Goal: Information Seeking & Learning: Learn about a topic

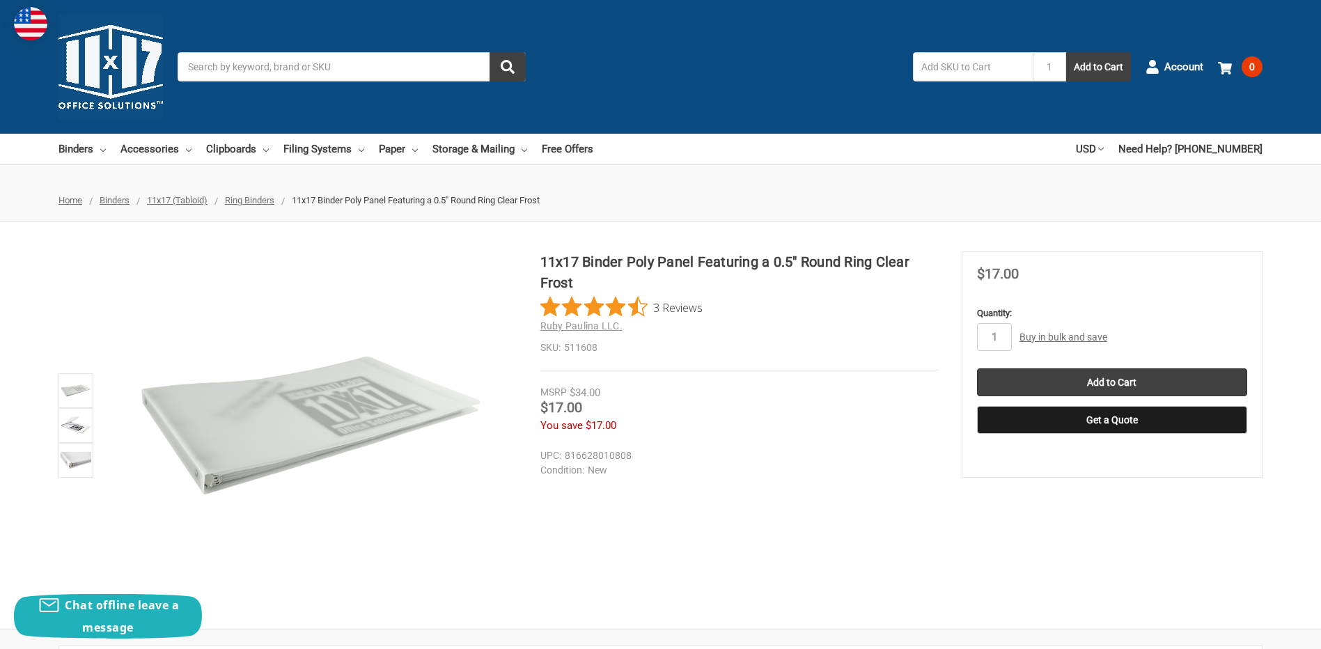
click at [190, 197] on span "11x17 (Tabloid)" at bounding box center [177, 200] width 61 height 10
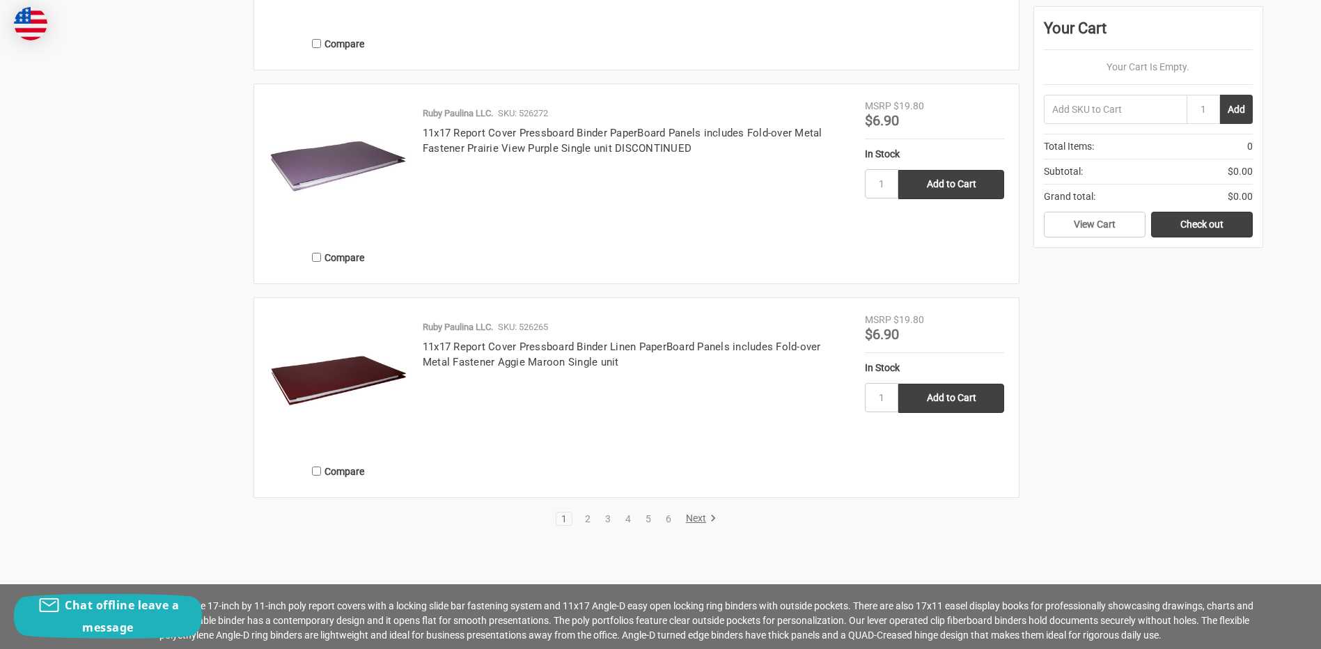
scroll to position [2994, 0]
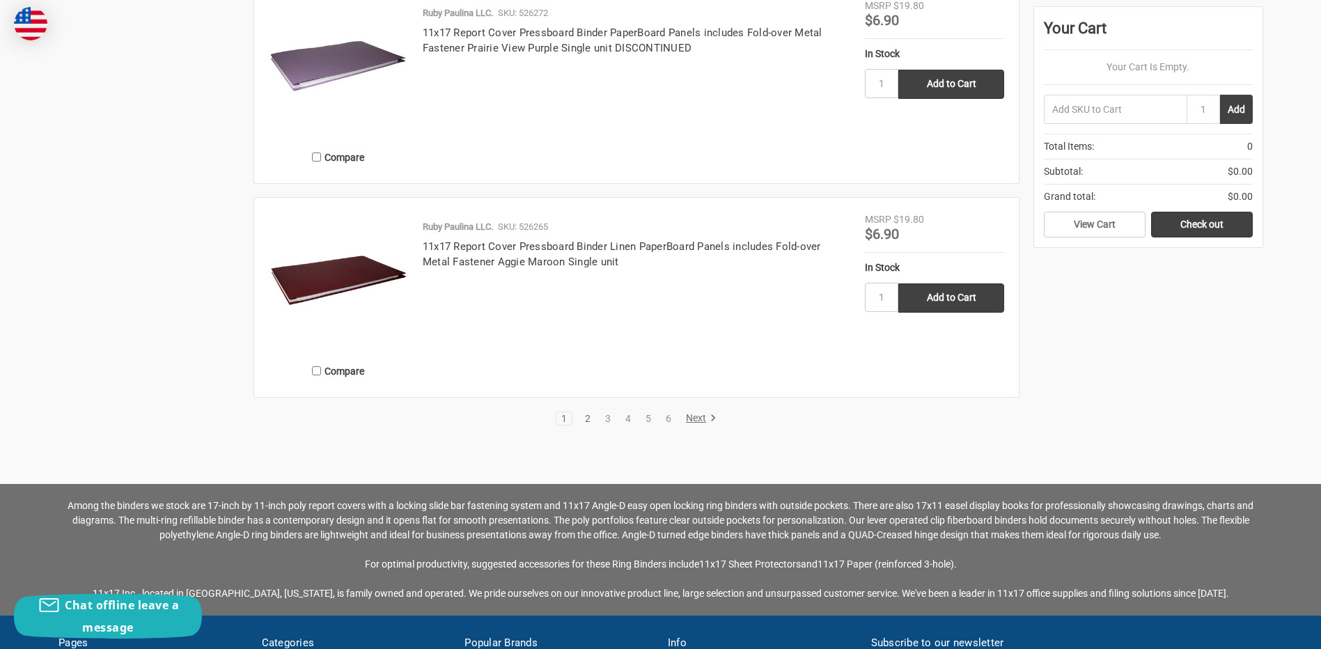
click at [587, 416] on link "2" at bounding box center [587, 419] width 15 height 10
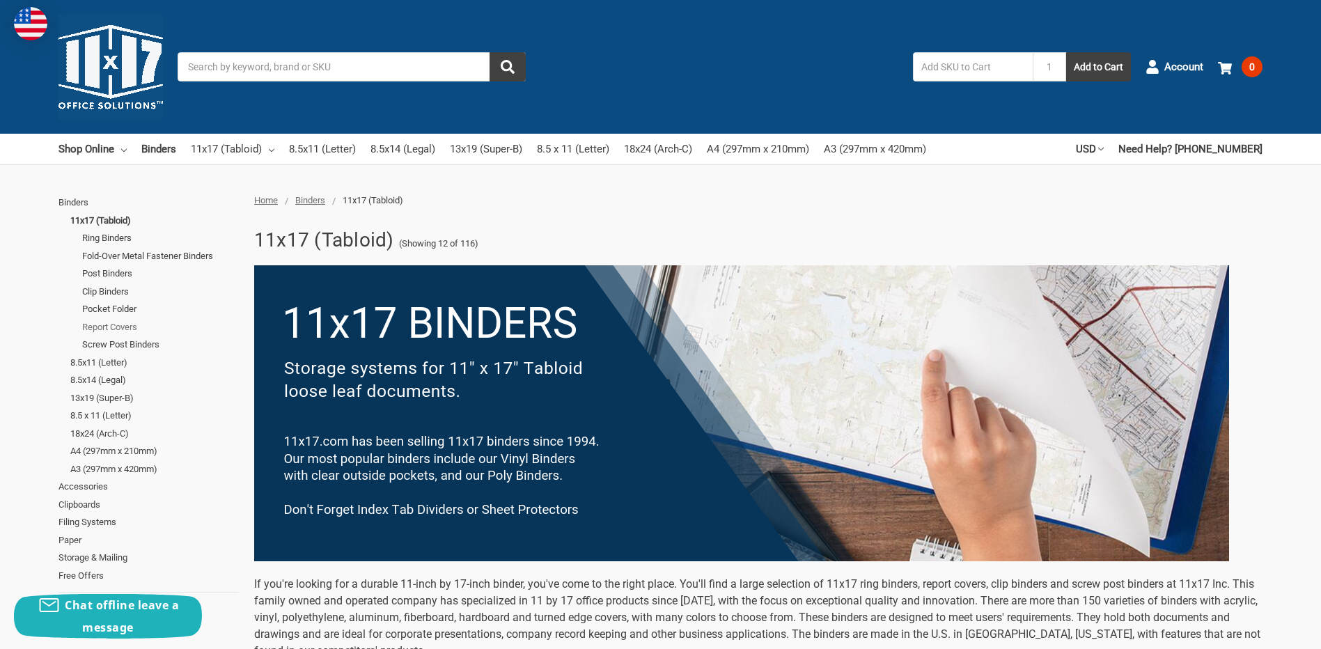
click at [124, 330] on link "Report Covers" at bounding box center [160, 327] width 157 height 18
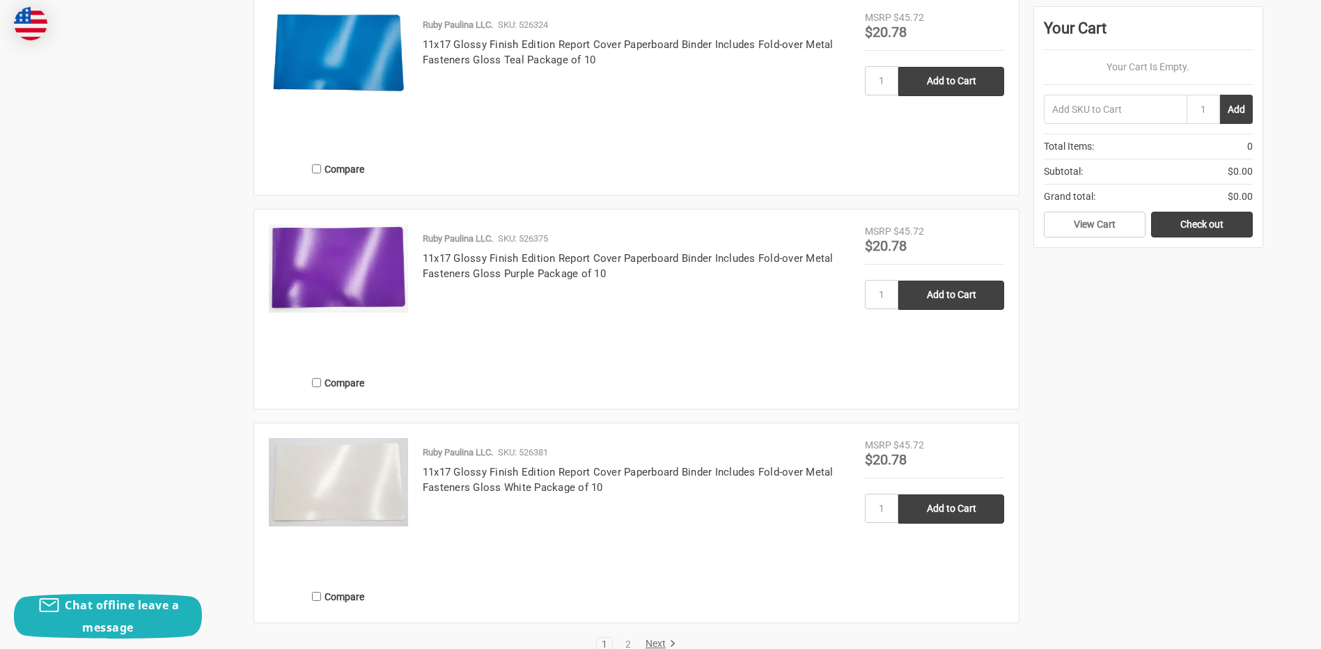
scroll to position [2367, 0]
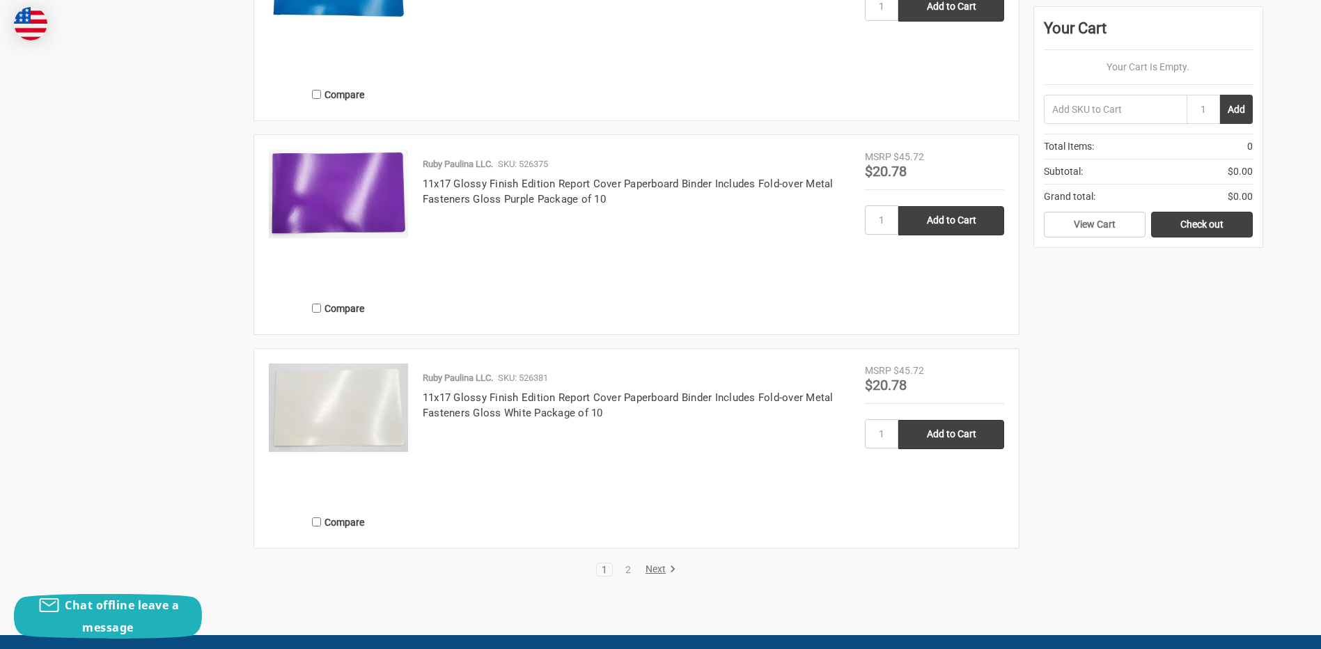
click at [369, 411] on img at bounding box center [338, 407] width 139 height 88
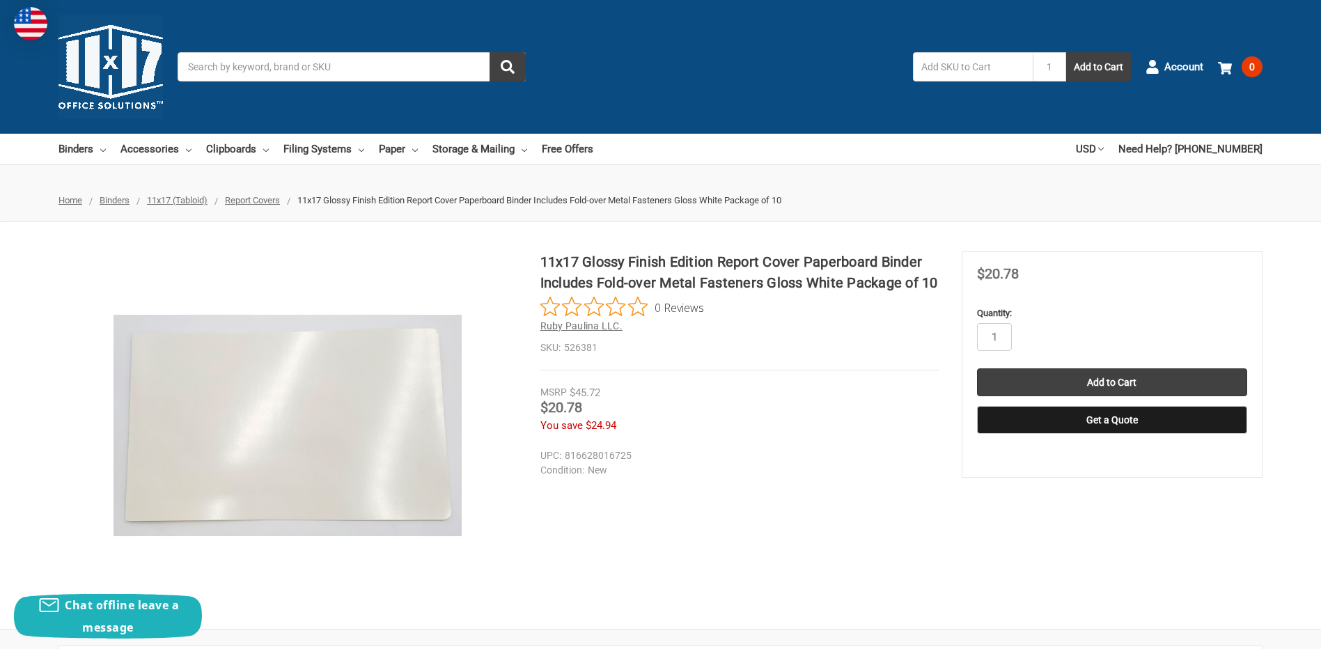
click at [599, 326] on span "Ruby Paulina LLC." at bounding box center [581, 325] width 82 height 11
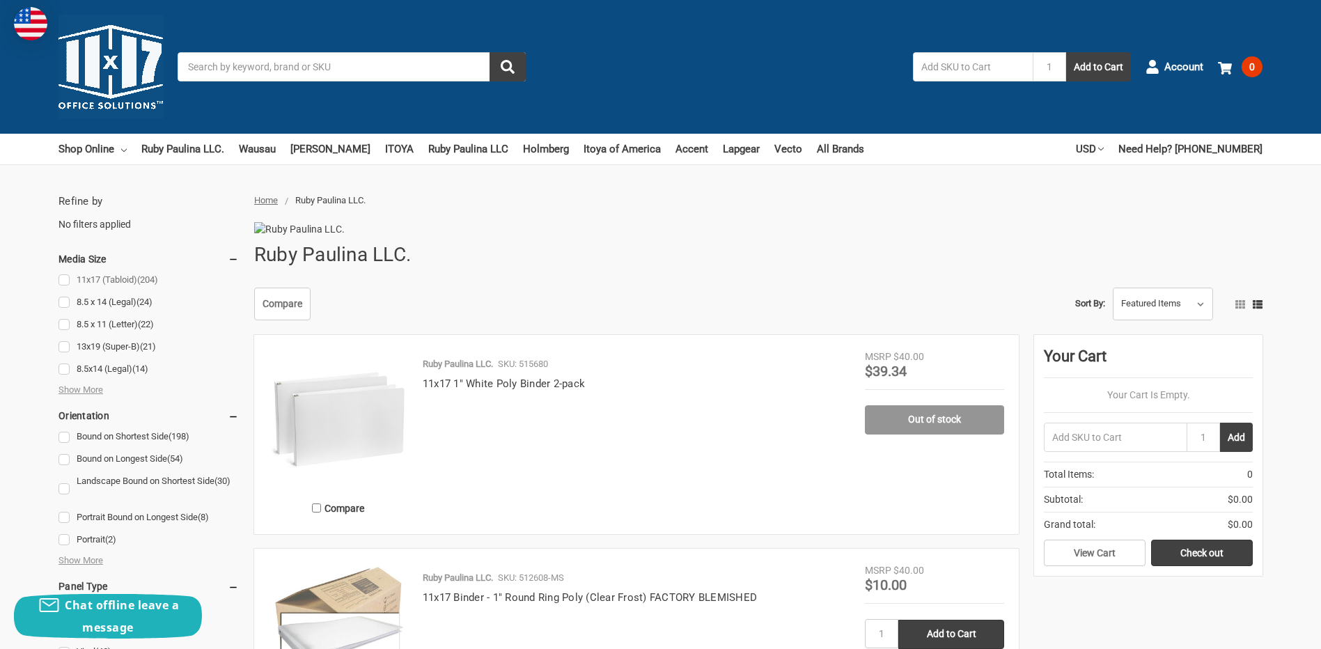
click at [63, 279] on link "11x17 (Tabloid) (204)" at bounding box center [148, 280] width 180 height 19
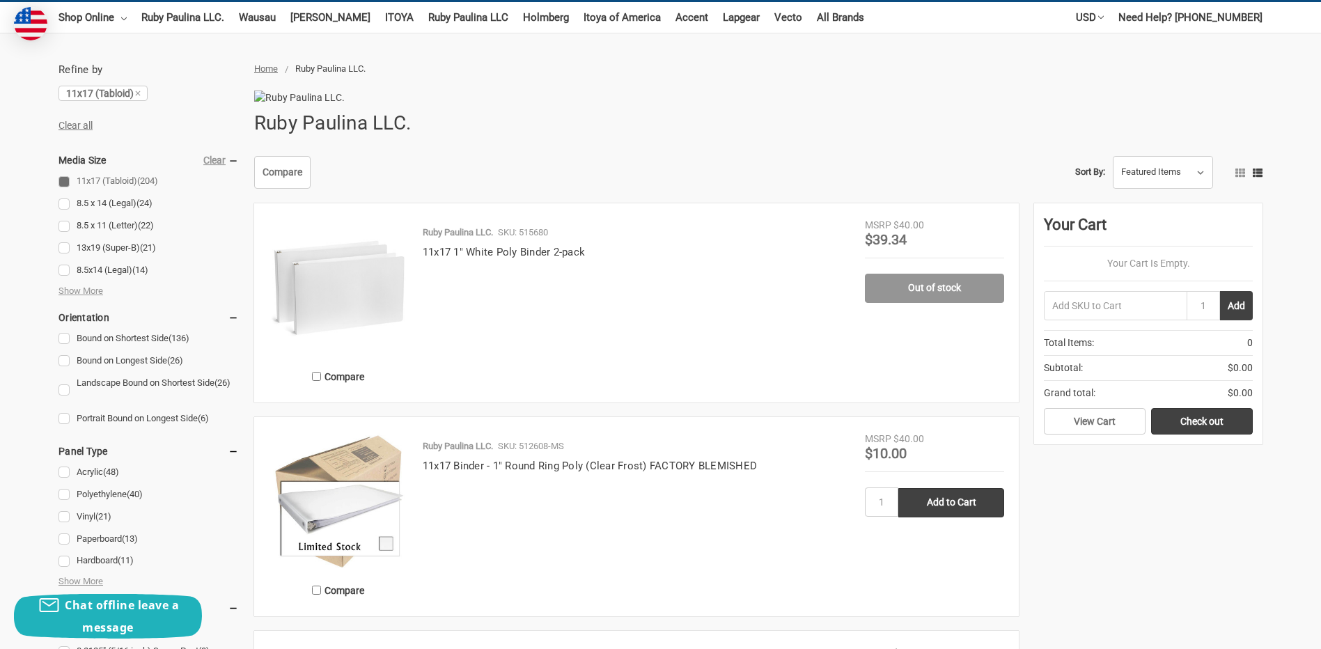
scroll to position [139, 0]
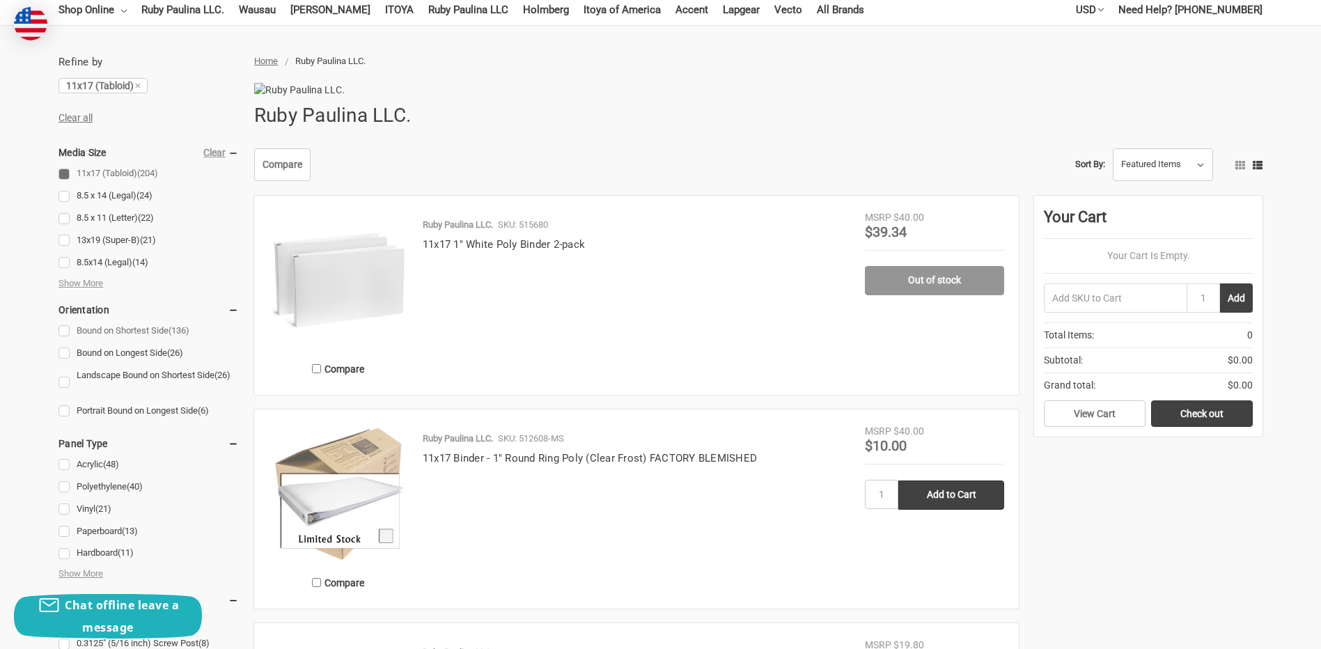
click at [65, 330] on link "Bound on Shortest Side (136)" at bounding box center [148, 331] width 180 height 19
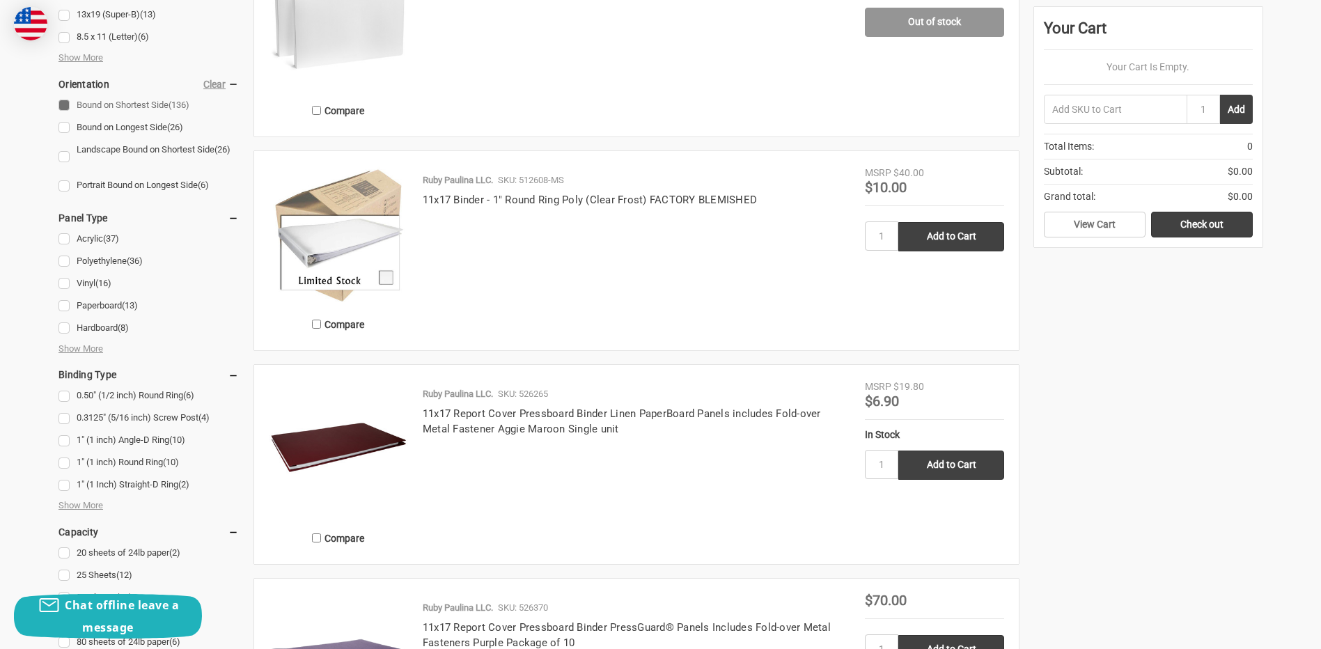
scroll to position [418, 0]
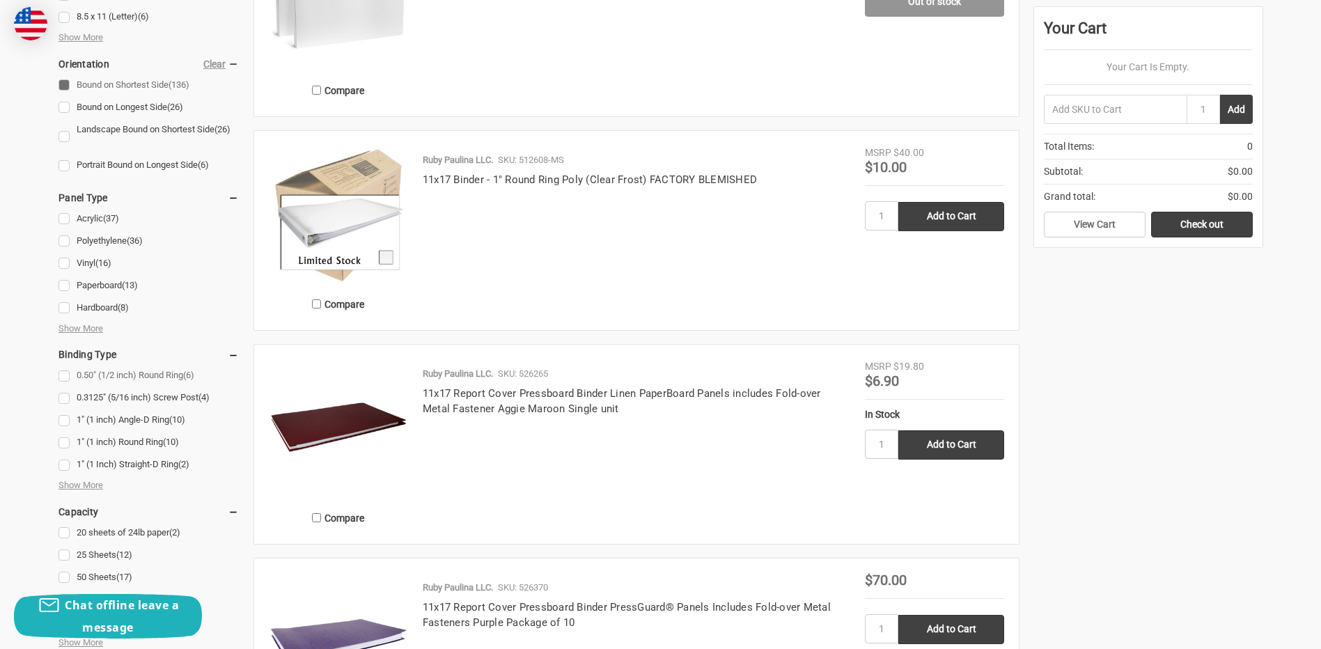
click at [62, 375] on link "0.50" (1/2 inch) Round Ring (6)" at bounding box center [148, 375] width 180 height 19
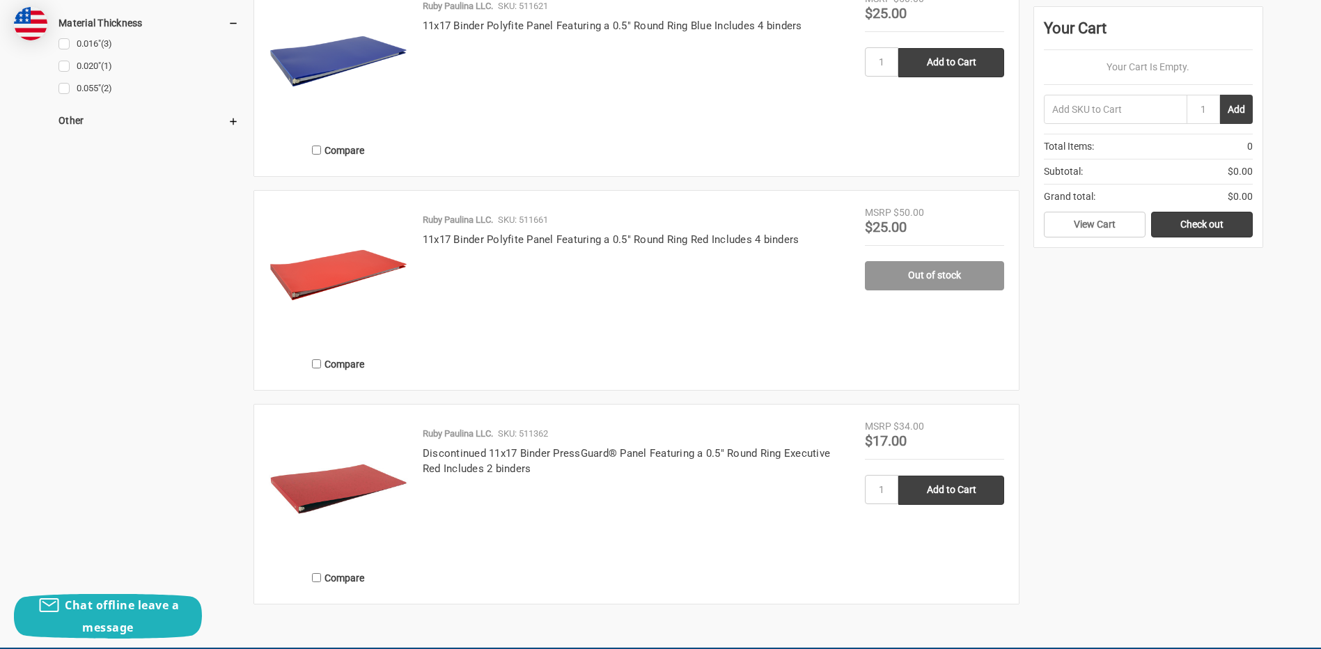
scroll to position [1114, 0]
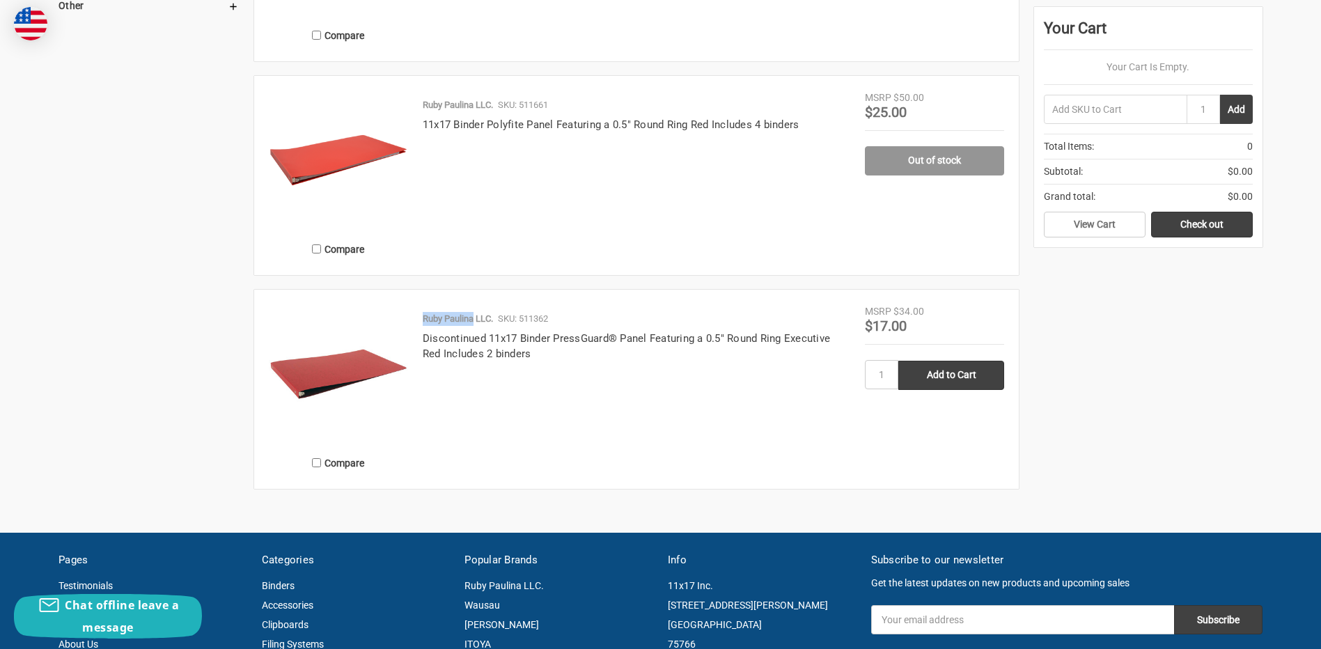
drag, startPoint x: 475, startPoint y: 347, endPoint x: 423, endPoint y: 349, distance: 51.6
click at [423, 326] on p "Ruby Paulina LLC." at bounding box center [458, 319] width 70 height 14
drag, startPoint x: 423, startPoint y: 349, endPoint x: 433, endPoint y: 347, distance: 10.0
